Goal: Navigation & Orientation: Find specific page/section

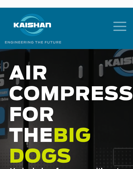
click at [120, 18] on icon "mobile menu" at bounding box center [120, 25] width 18 height 17
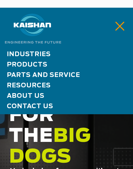
click at [42, 51] on span "Industries" at bounding box center [29, 54] width 44 height 6
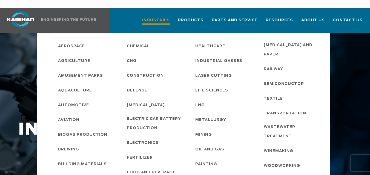
click at [132, 17] on span "Industries" at bounding box center [156, 20] width 28 height 7
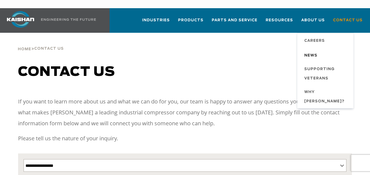
click at [317, 51] on span "News" at bounding box center [310, 55] width 13 height 9
